Goal: Information Seeking & Learning: Learn about a topic

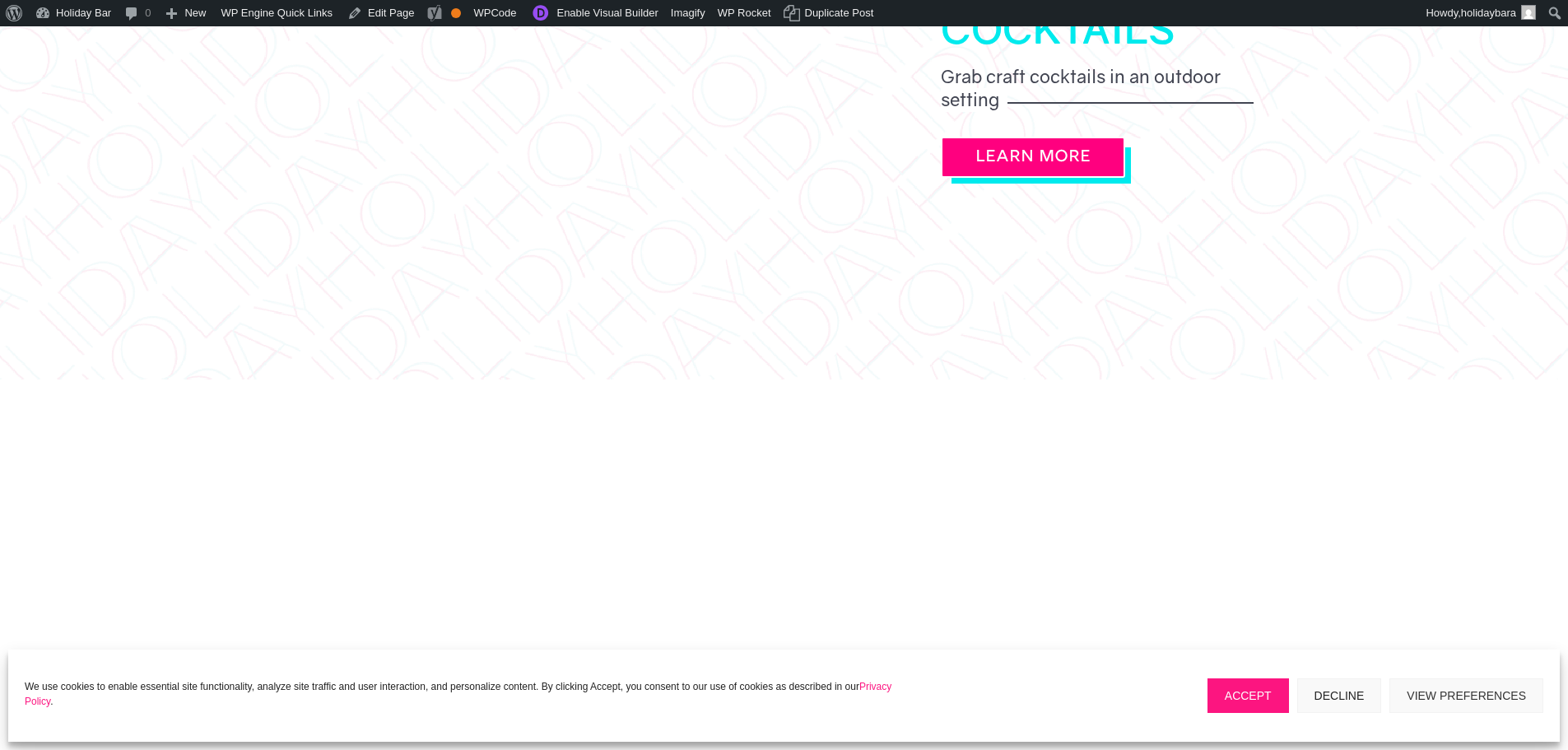
scroll to position [2141, 0]
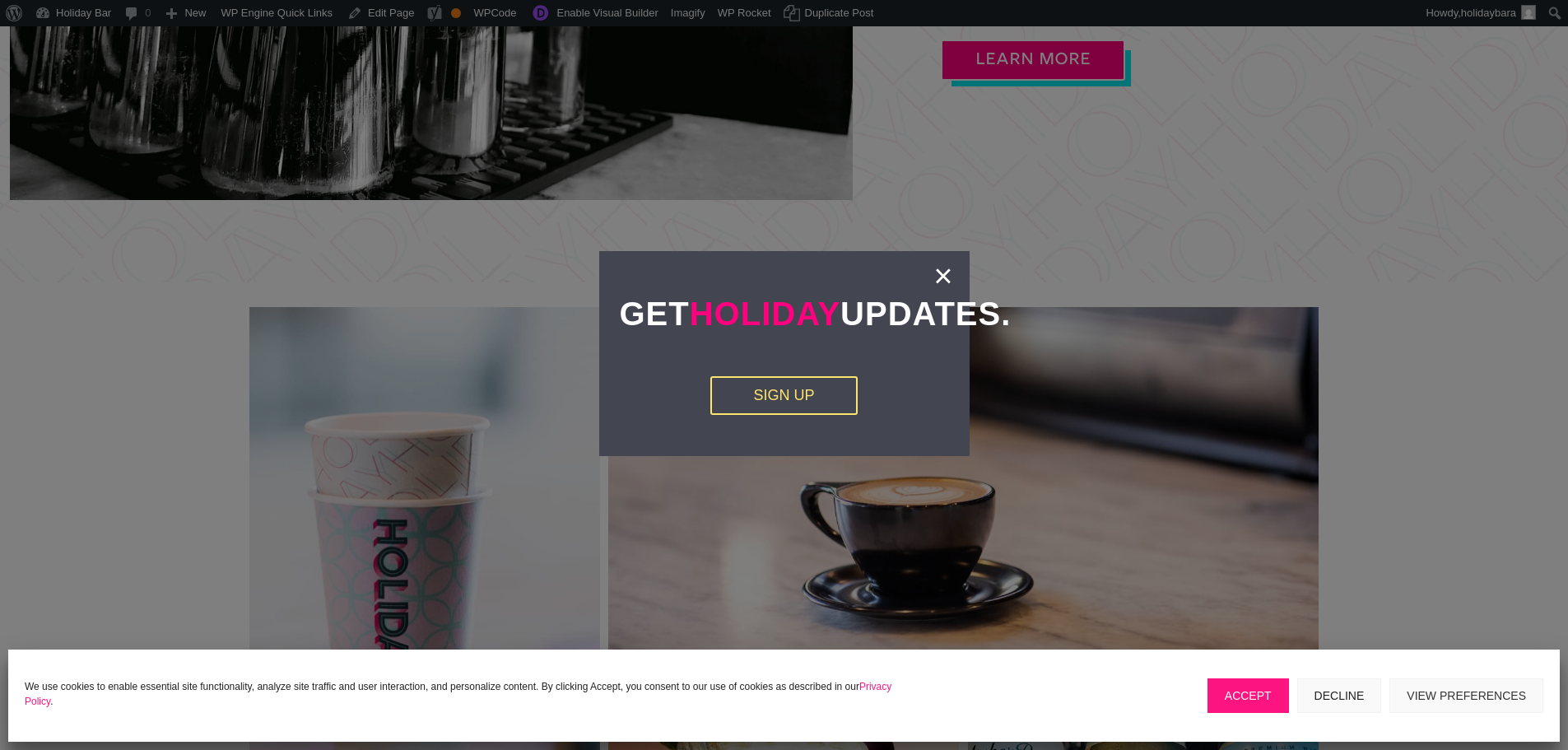
click at [1257, 699] on button "Accept" at bounding box center [1248, 695] width 81 height 35
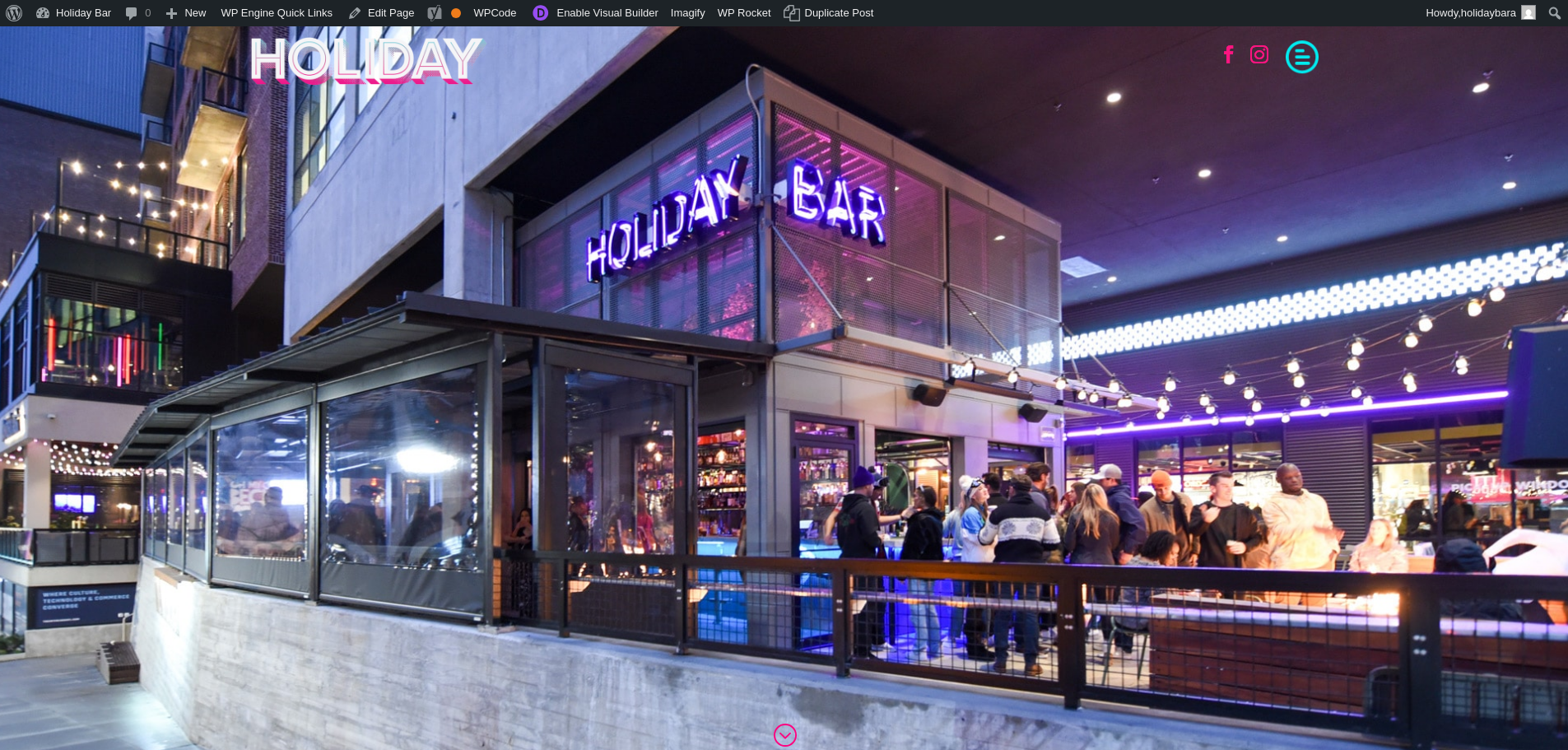
scroll to position [0, 0]
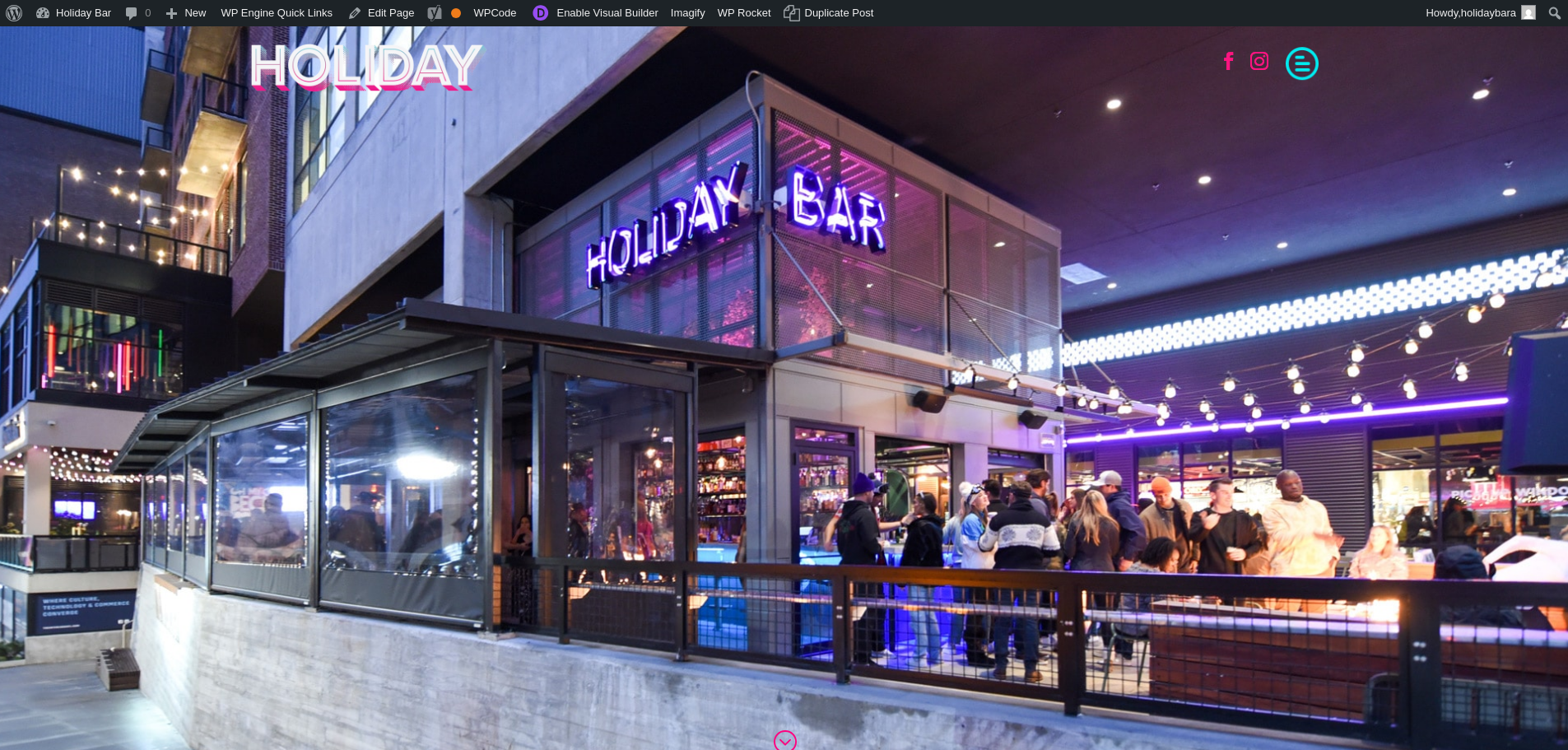
click at [1306, 67] on span at bounding box center [1302, 61] width 33 height 33
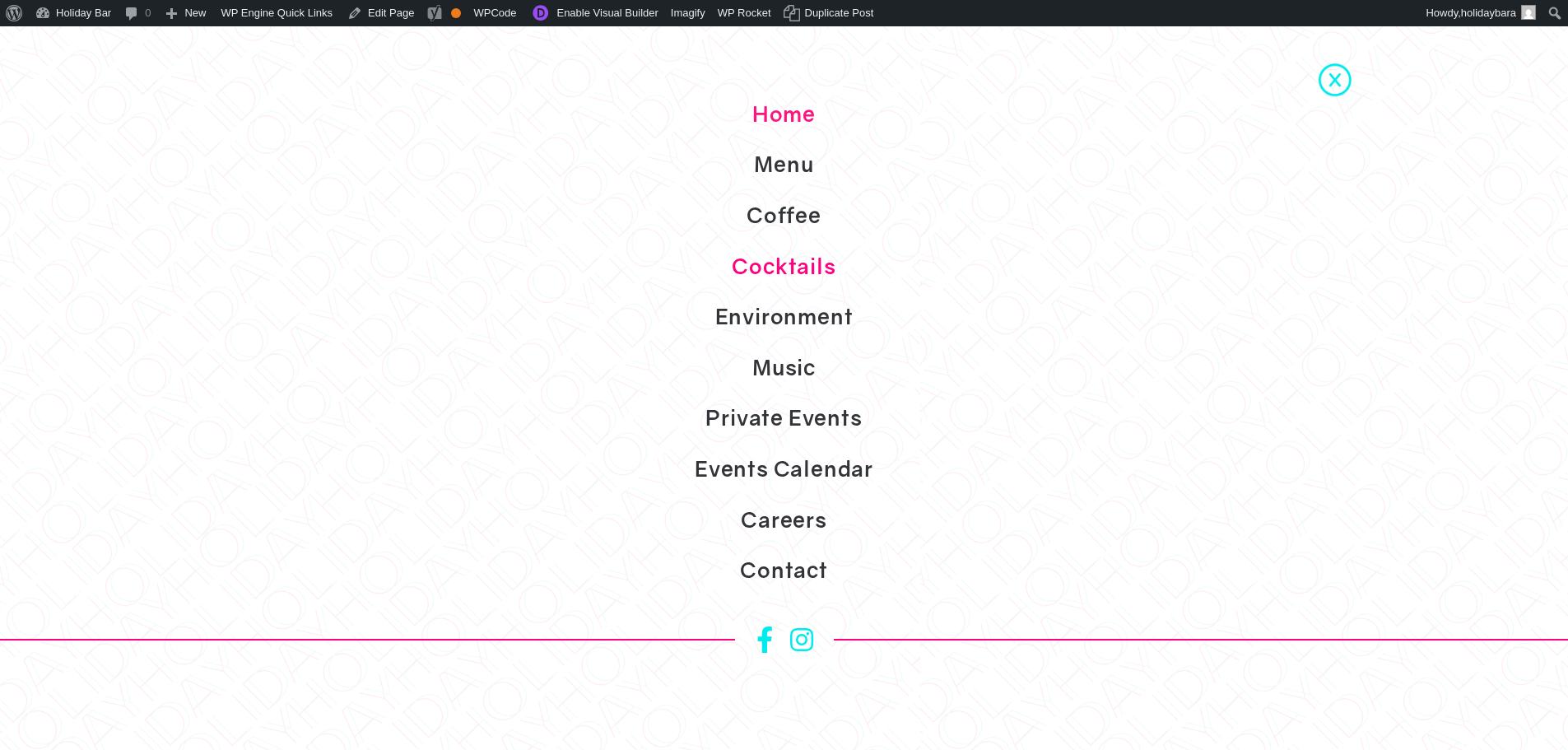
click at [786, 279] on link "Cocktails" at bounding box center [784, 267] width 1568 height 51
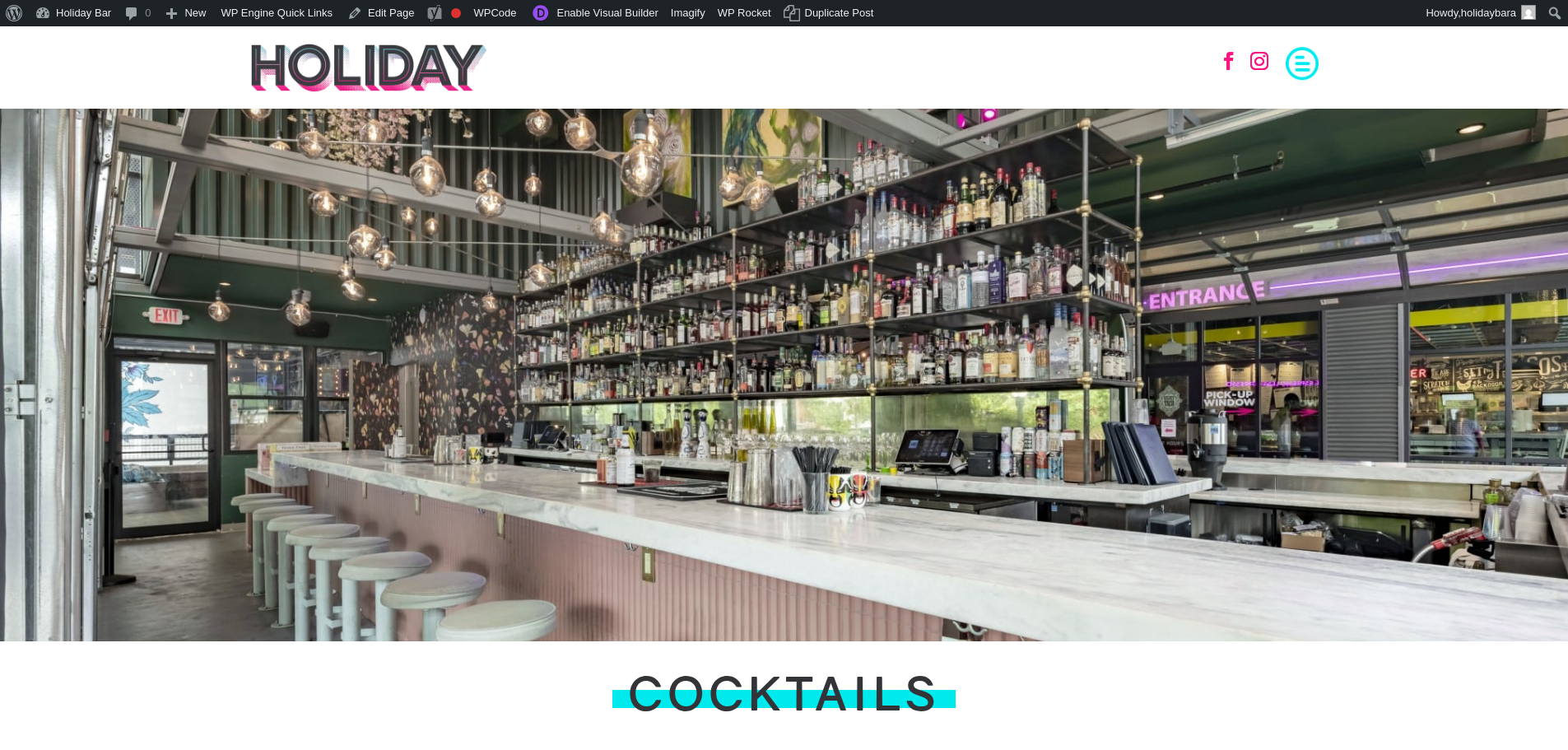
click at [1312, 58] on span at bounding box center [1302, 61] width 33 height 33
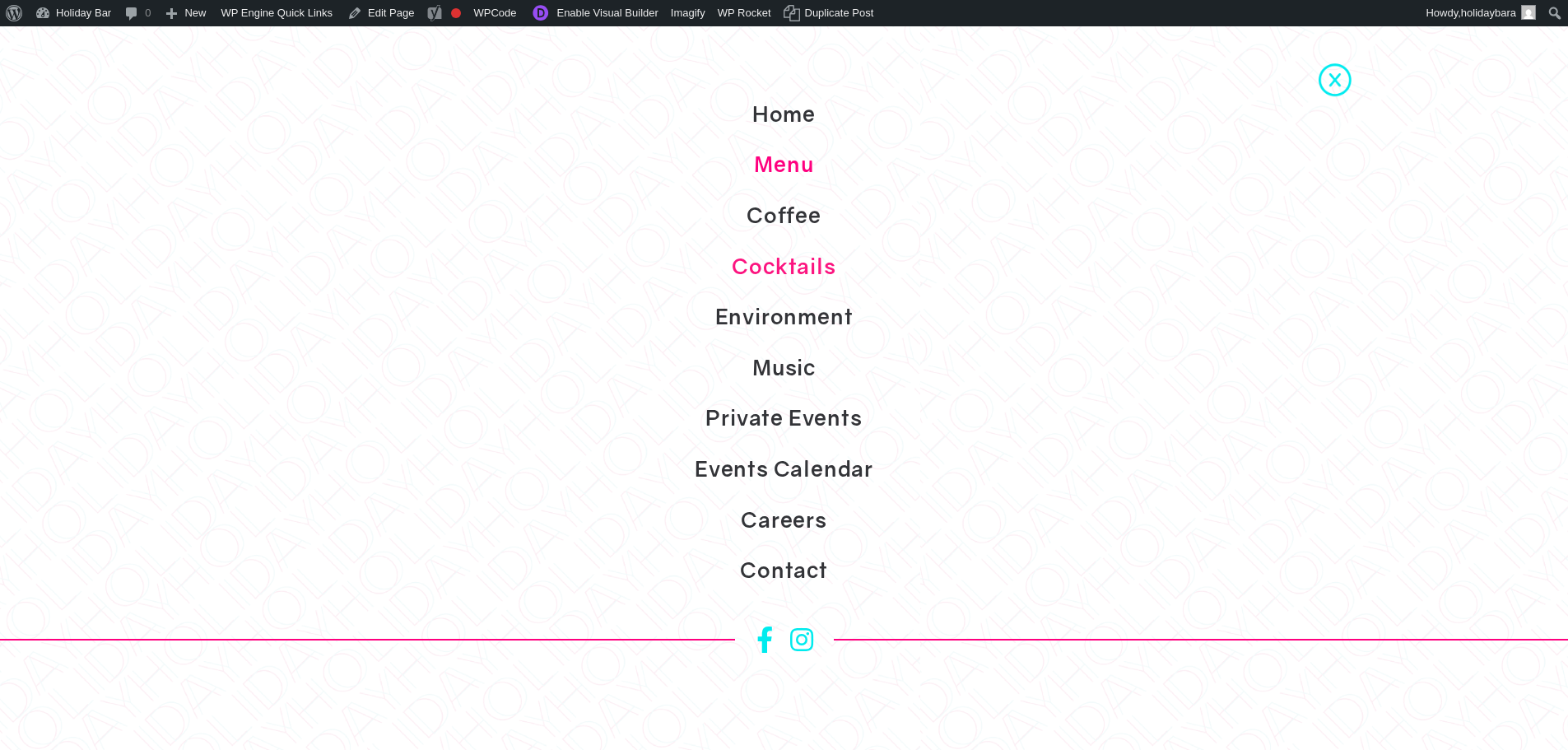
click at [792, 170] on link "Menu" at bounding box center [784, 165] width 1568 height 51
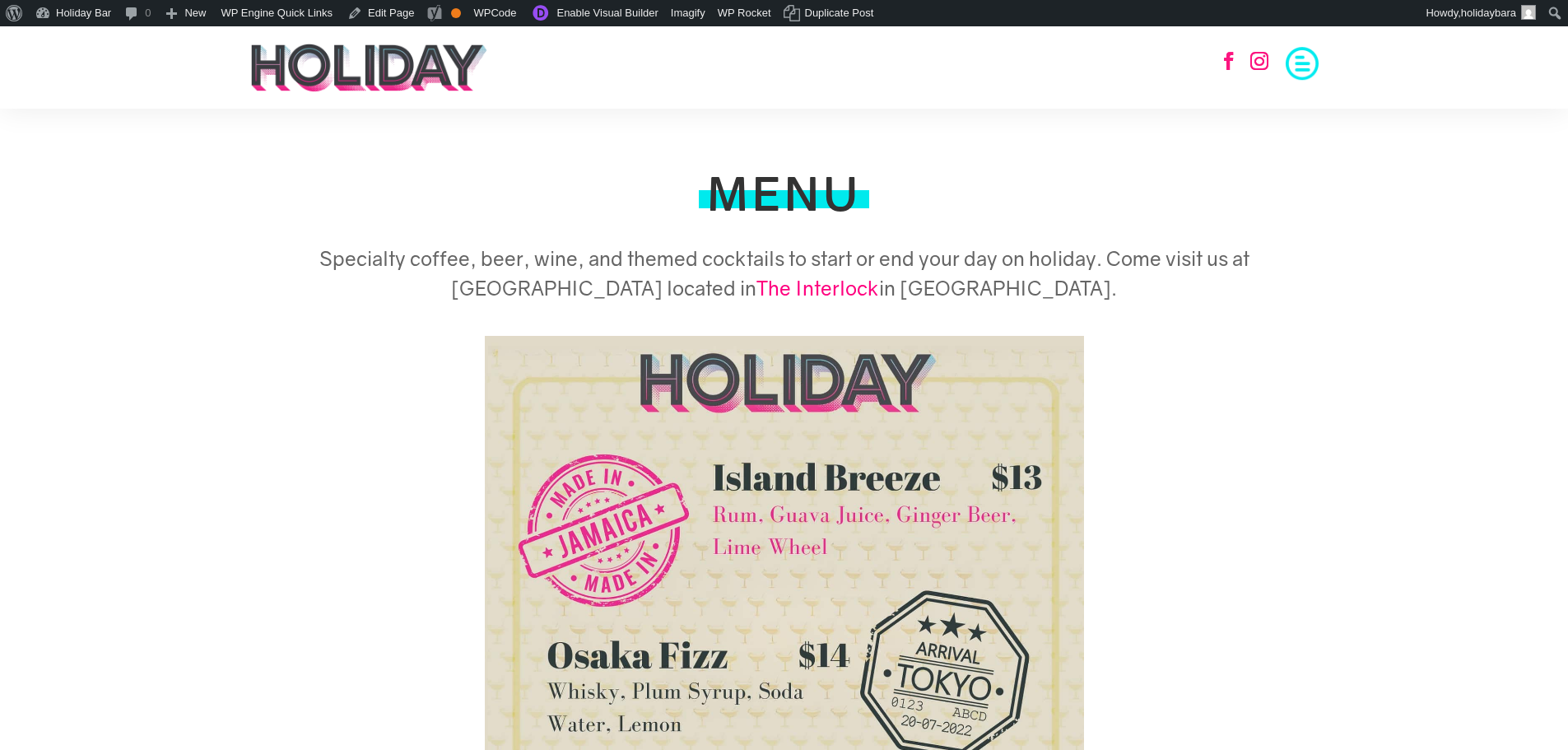
click at [779, 423] on img at bounding box center [784, 755] width 599 height 839
click at [1302, 67] on span at bounding box center [1302, 61] width 33 height 33
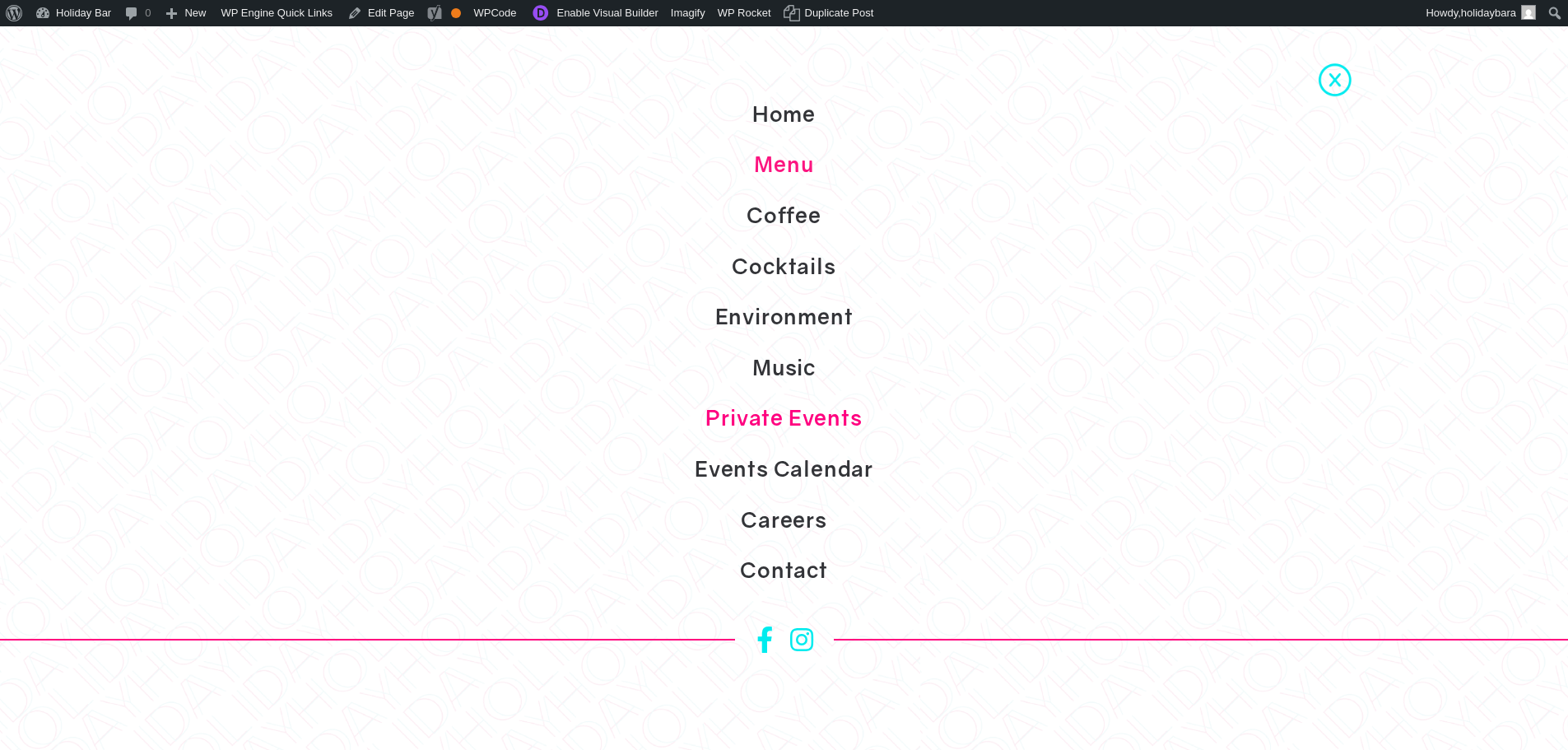
click at [791, 421] on link "Private Events" at bounding box center [784, 419] width 1568 height 51
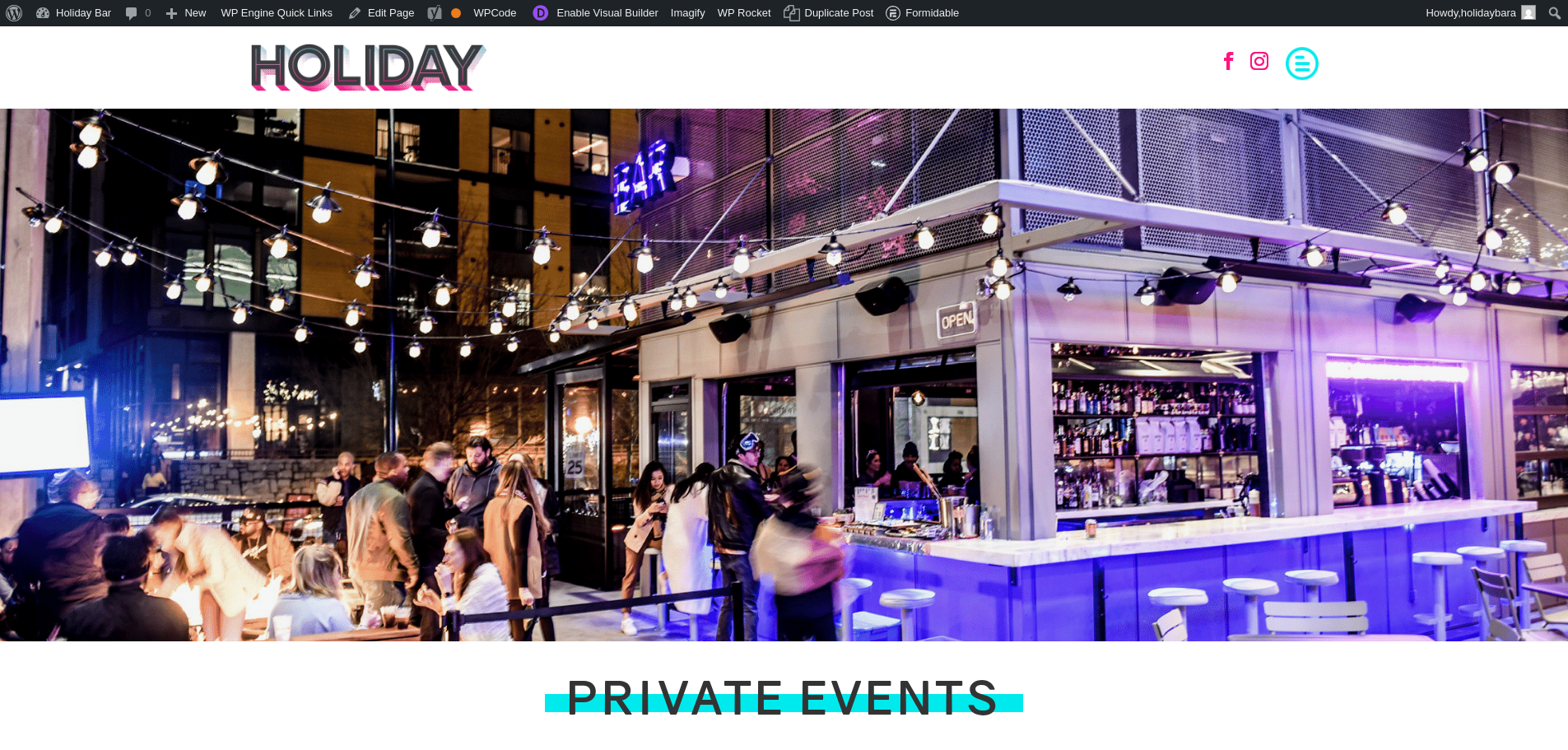
click at [1297, 65] on span at bounding box center [1302, 61] width 33 height 33
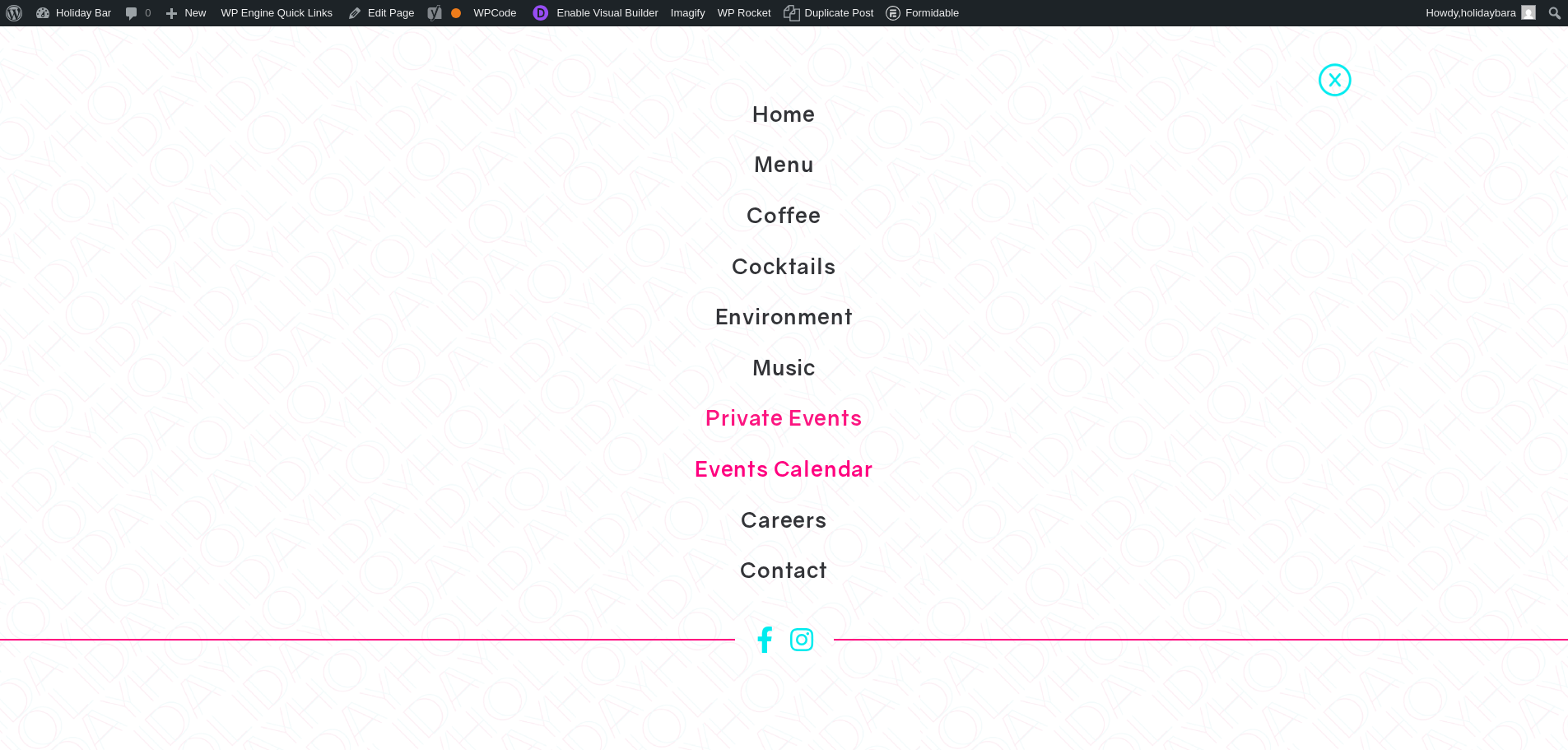
click at [794, 466] on link "Events Calendar" at bounding box center [784, 469] width 1568 height 51
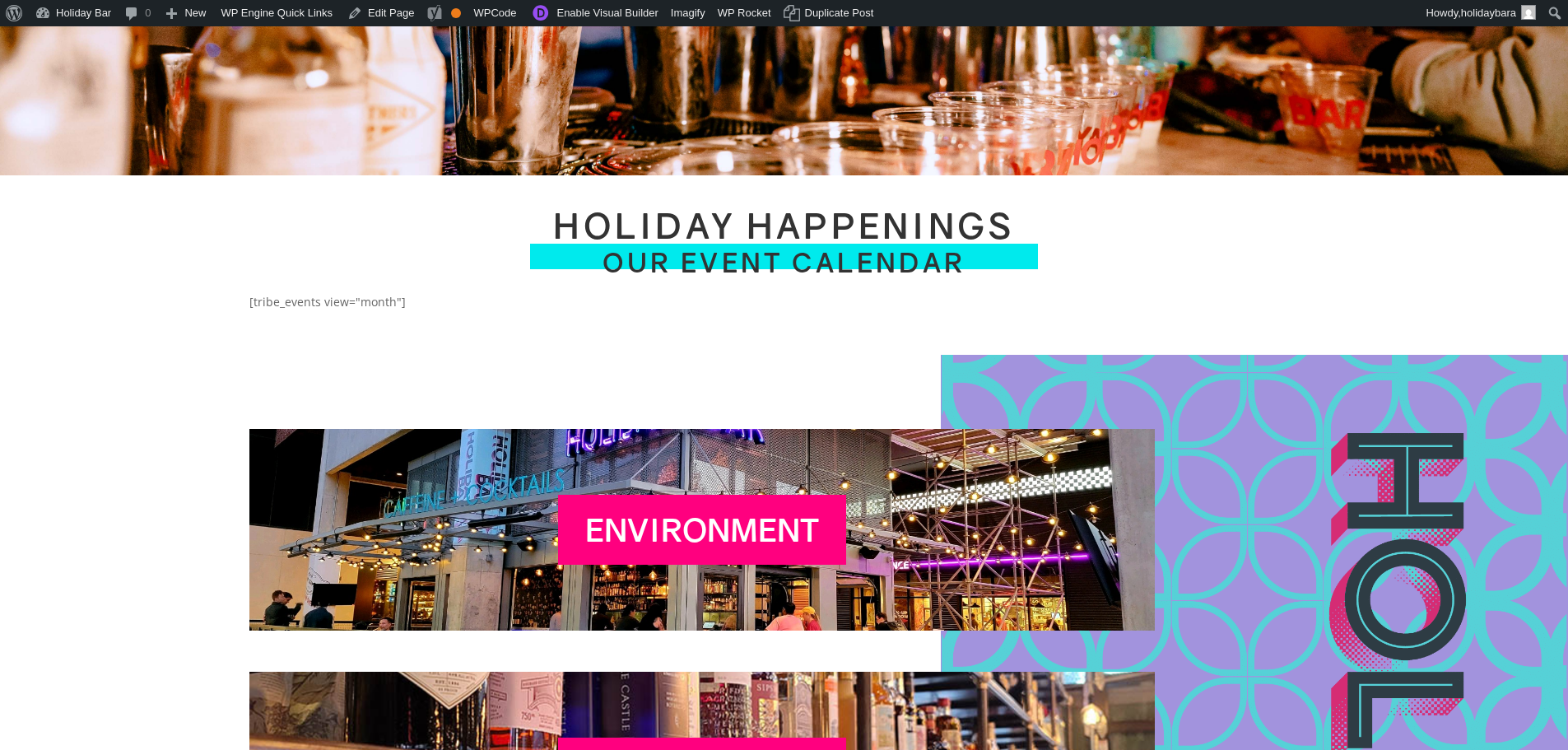
scroll to position [494, 0]
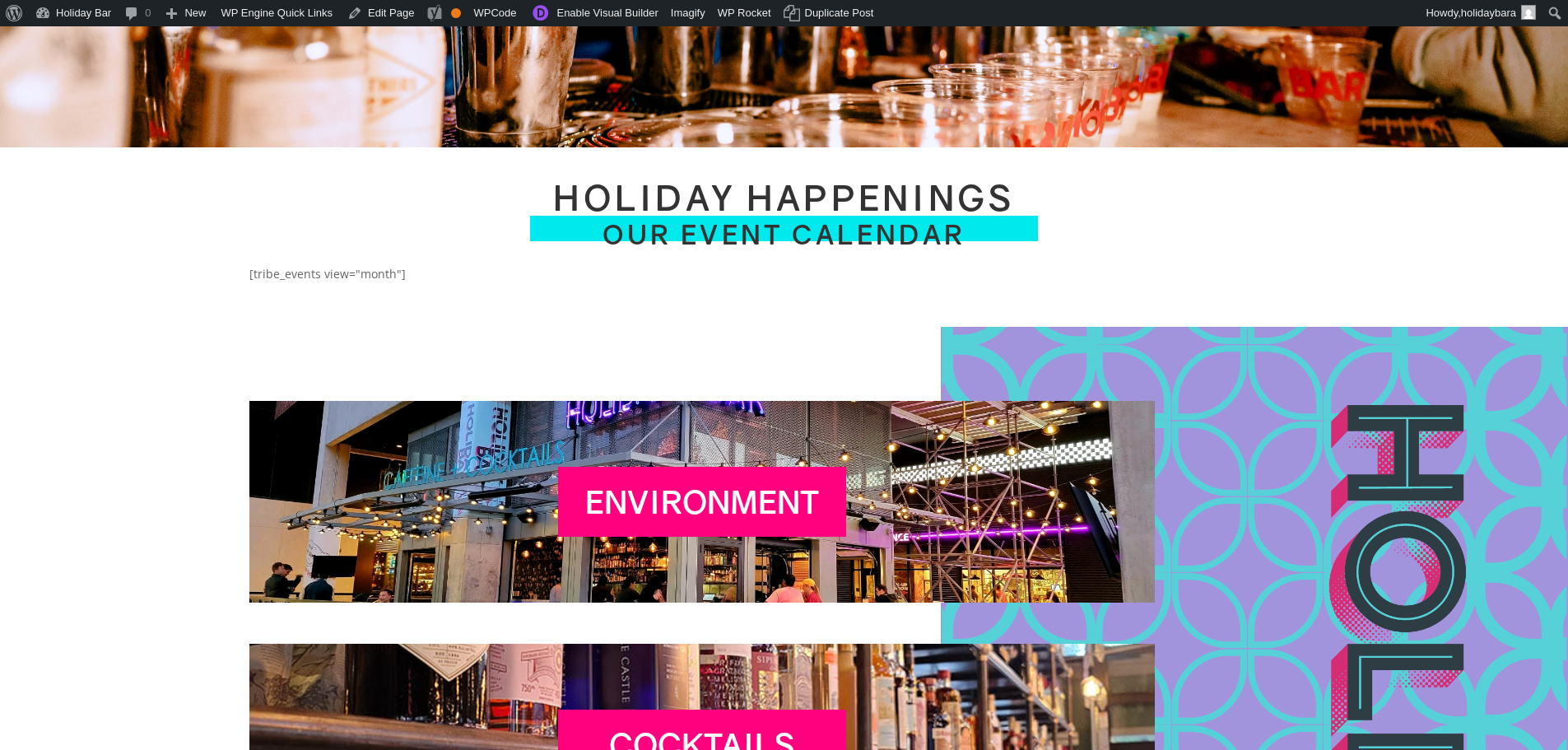
drag, startPoint x: 274, startPoint y: 282, endPoint x: 387, endPoint y: 282, distance: 113.0
click at [358, 282] on div "[tribe_events view="month"]" at bounding box center [784, 287] width 1070 height 38
click at [387, 282] on div "[tribe_events view="month"]" at bounding box center [784, 287] width 1070 height 38
drag, startPoint x: 388, startPoint y: 283, endPoint x: 193, endPoint y: 277, distance: 195.1
click at [193, 277] on div "Holiday Happenings Our Event Calendar [tribe_events view="month"]" at bounding box center [784, 226] width 1568 height 159
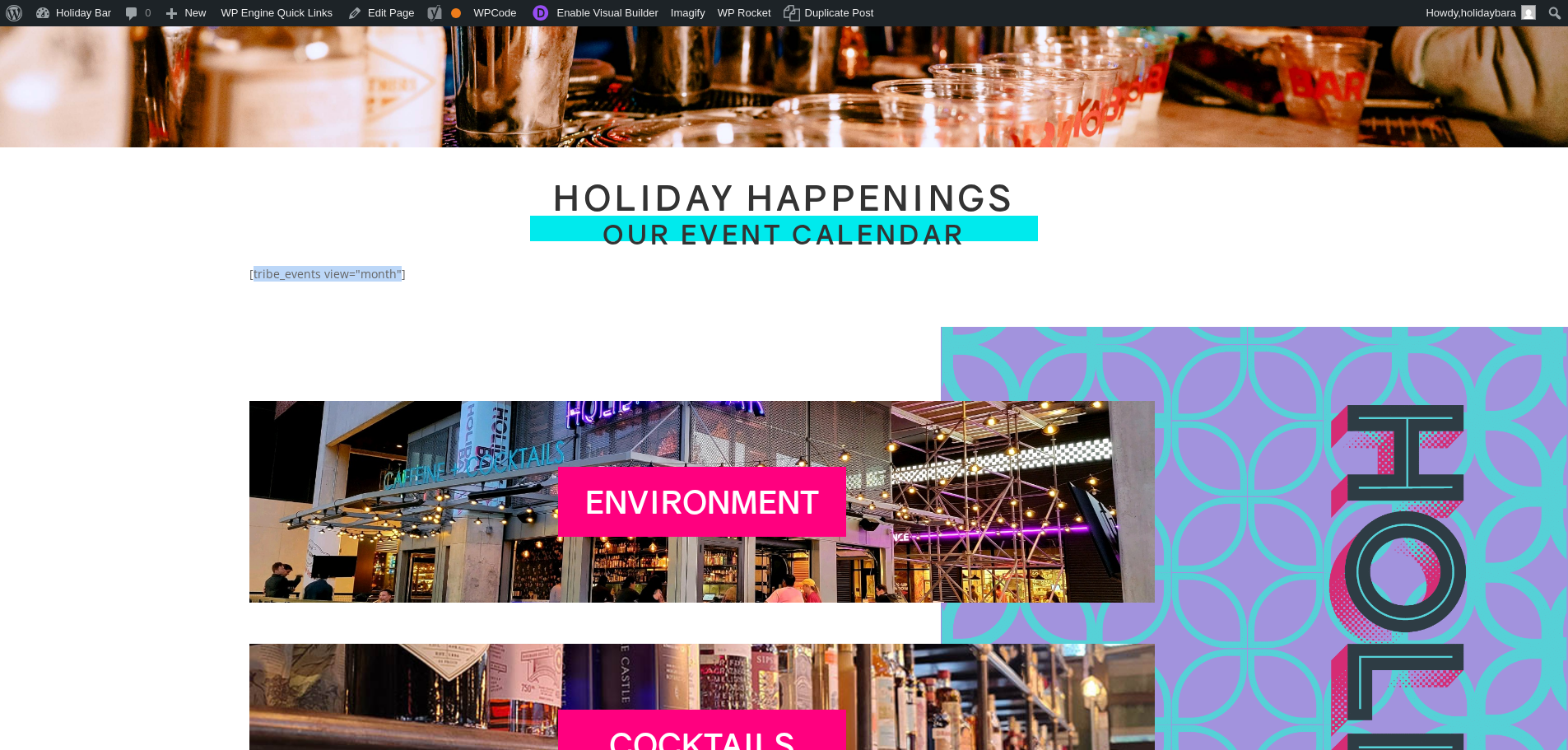
click at [256, 272] on div "[tribe_events view="month"]" at bounding box center [784, 274] width 1070 height 12
click at [415, 289] on div "[tribe_events view="month"]" at bounding box center [784, 287] width 1070 height 38
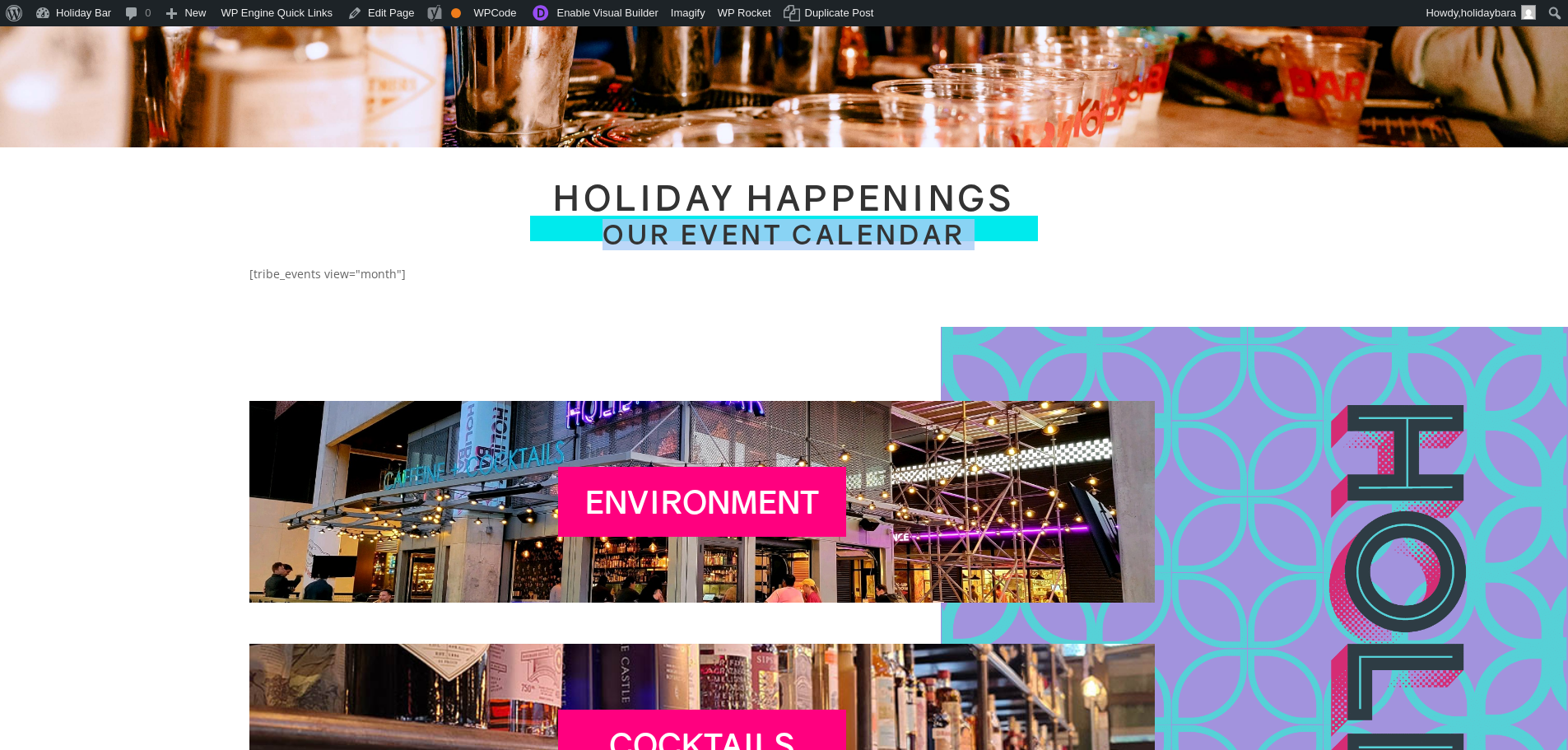
drag, startPoint x: 419, startPoint y: 267, endPoint x: 194, endPoint y: 279, distance: 225.3
click at [194, 279] on div "Holiday Happenings Our Event Calendar [tribe_events view="month"]" at bounding box center [784, 226] width 1568 height 159
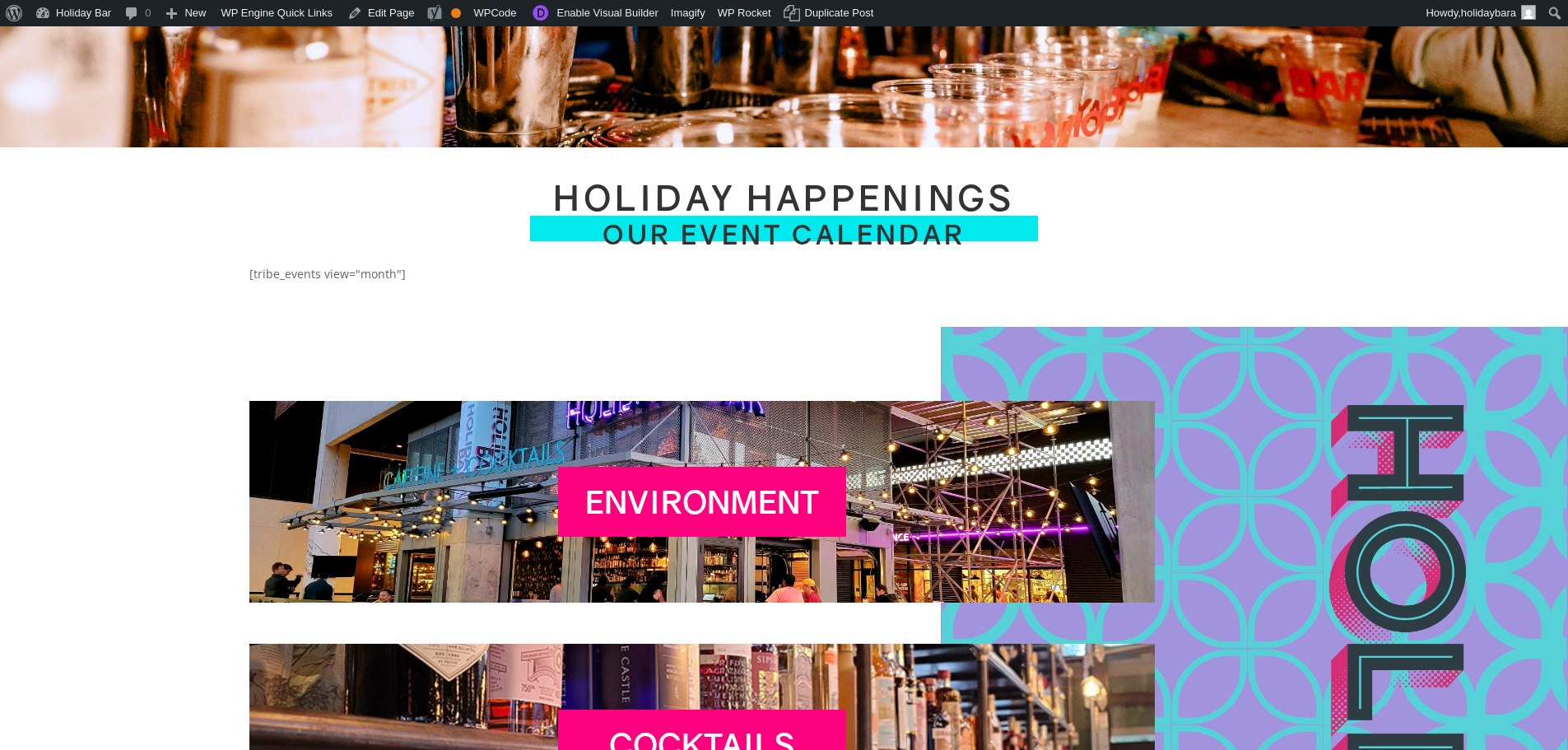
click at [332, 282] on div "[tribe_events view="month"]" at bounding box center [784, 287] width 1070 height 38
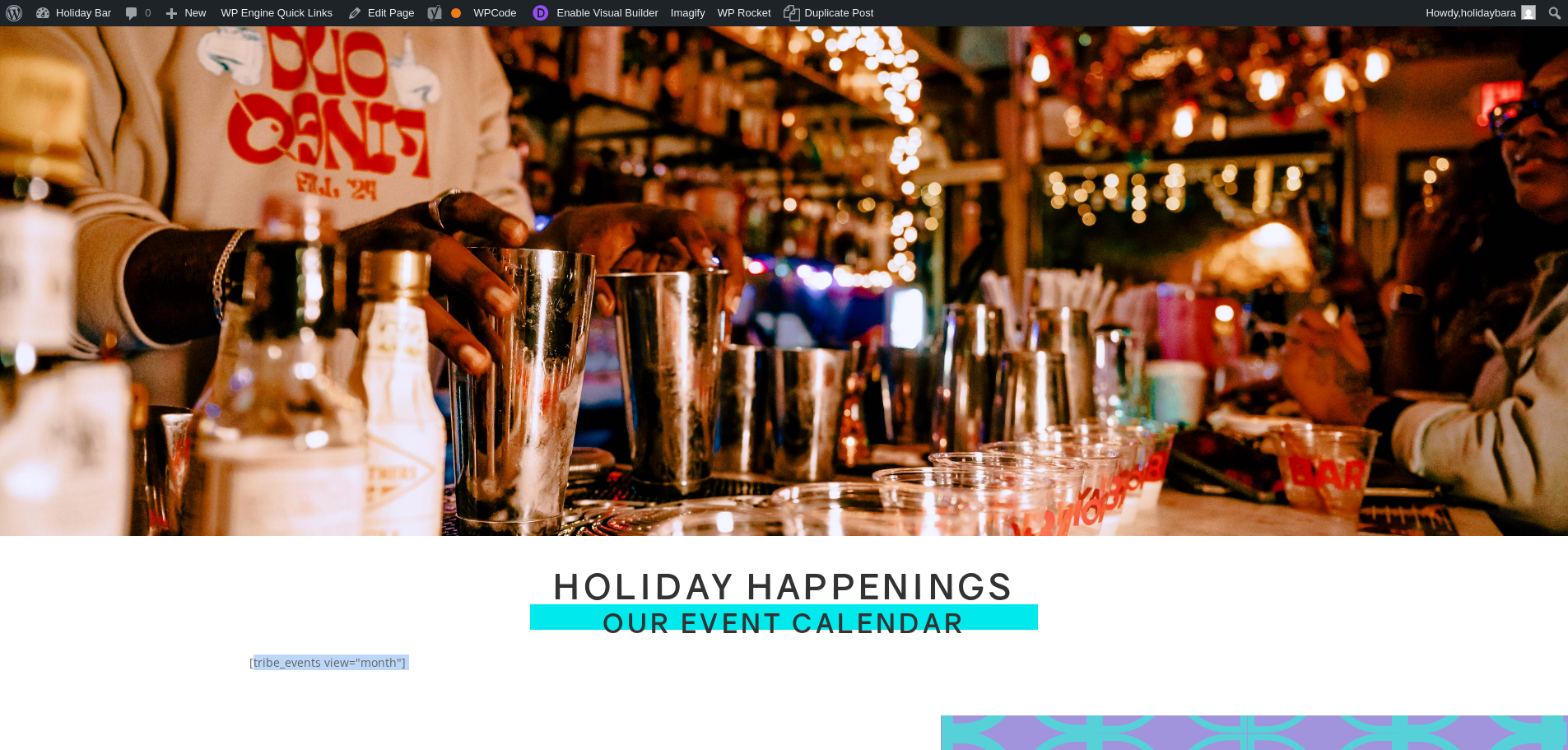
scroll to position [25, 0]
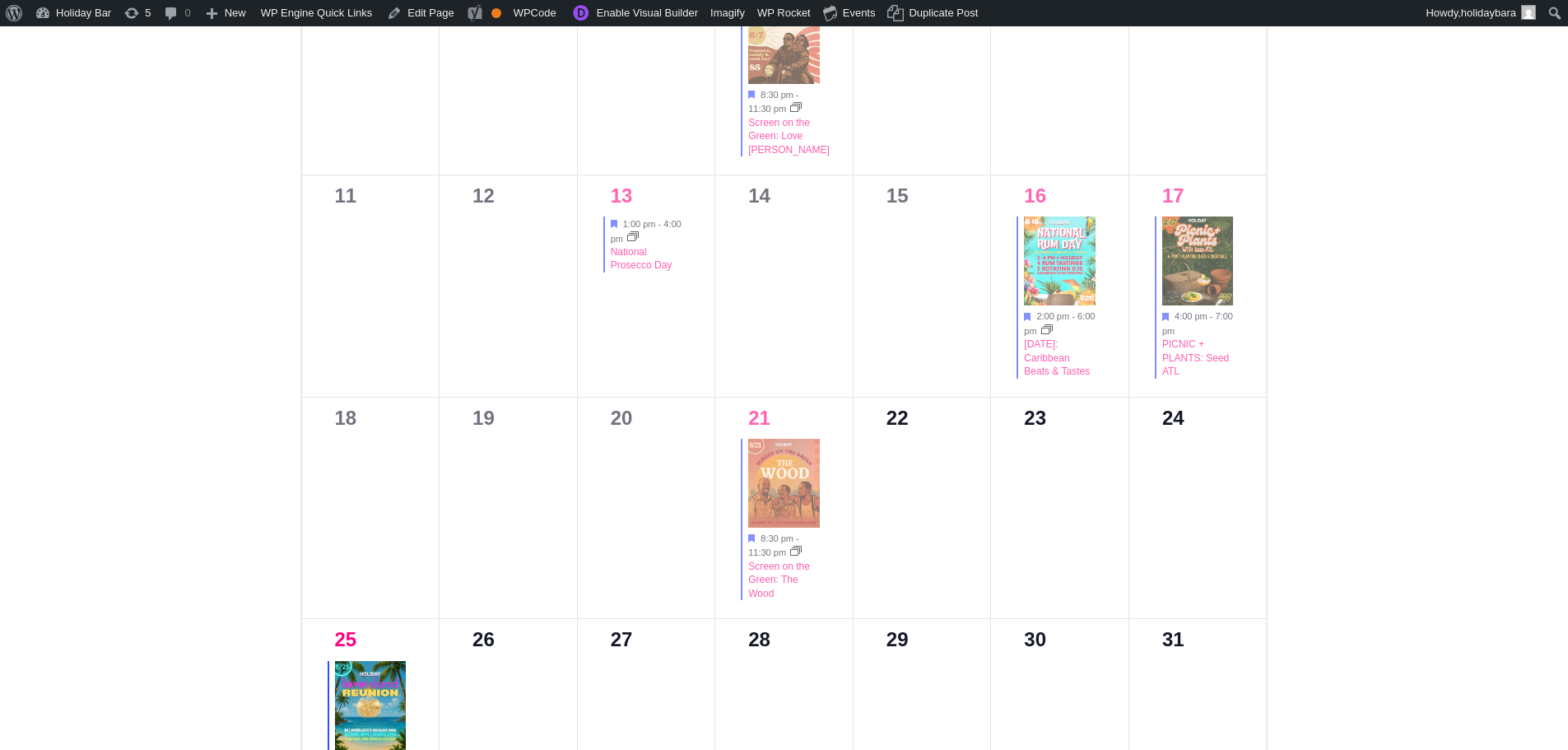
scroll to position [988, 0]
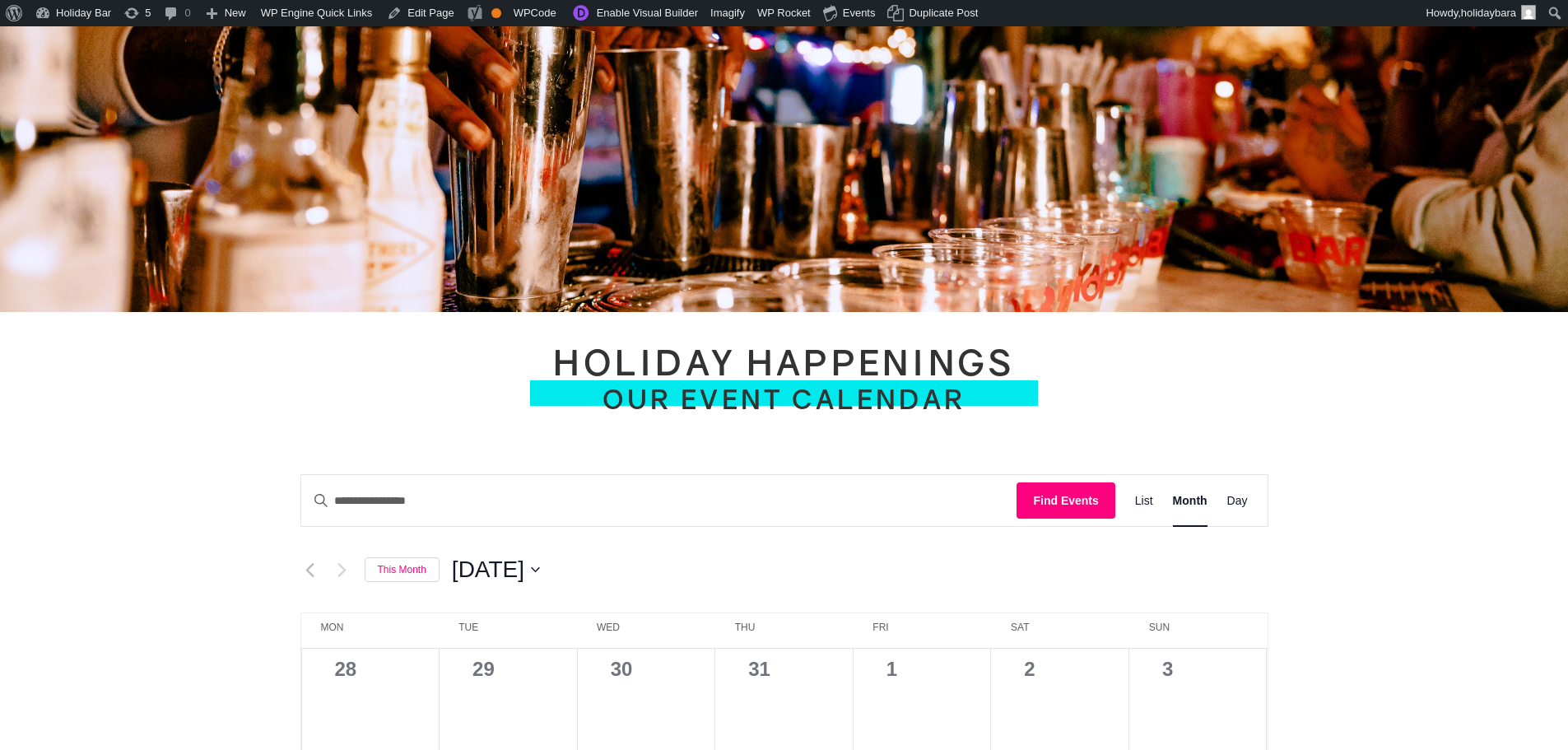
scroll to position [576, 0]
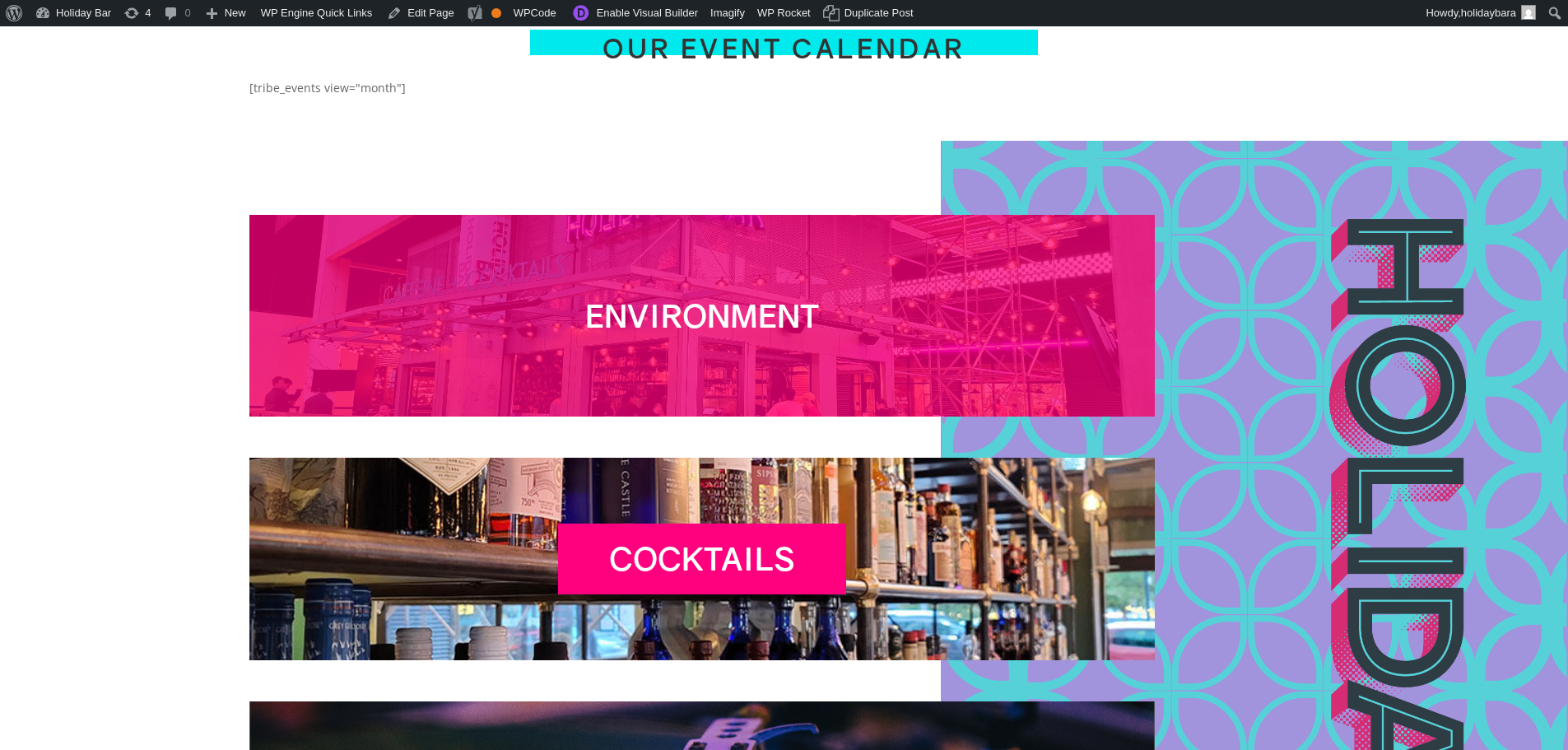
scroll to position [576, 0]
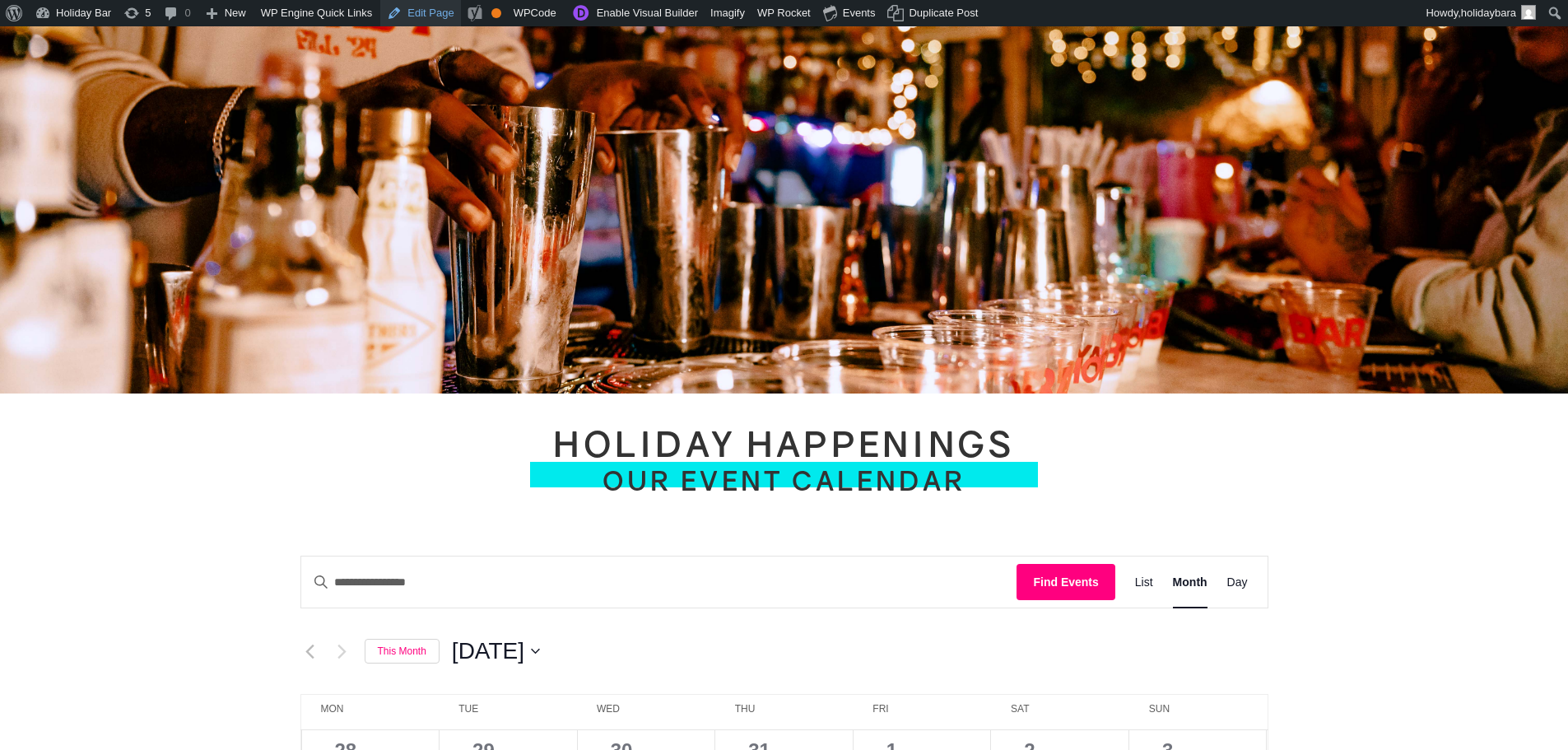
scroll to position [247, 0]
